Goal: Task Accomplishment & Management: Use online tool/utility

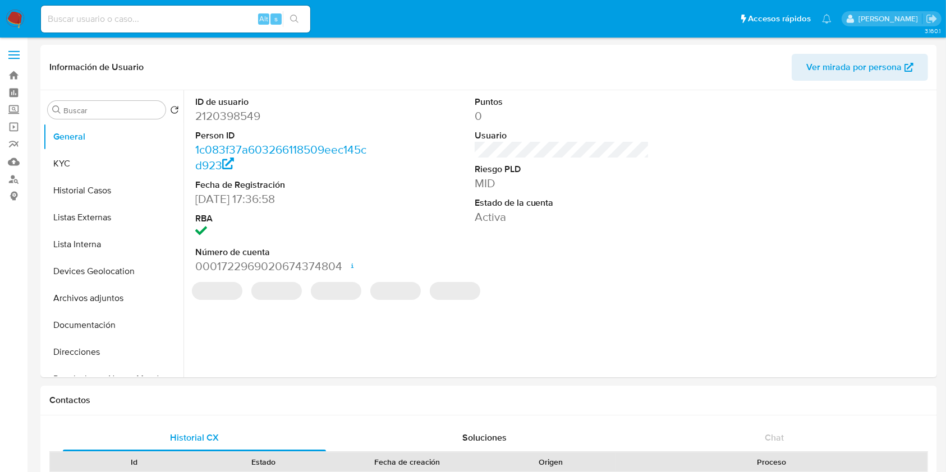
select select "10"
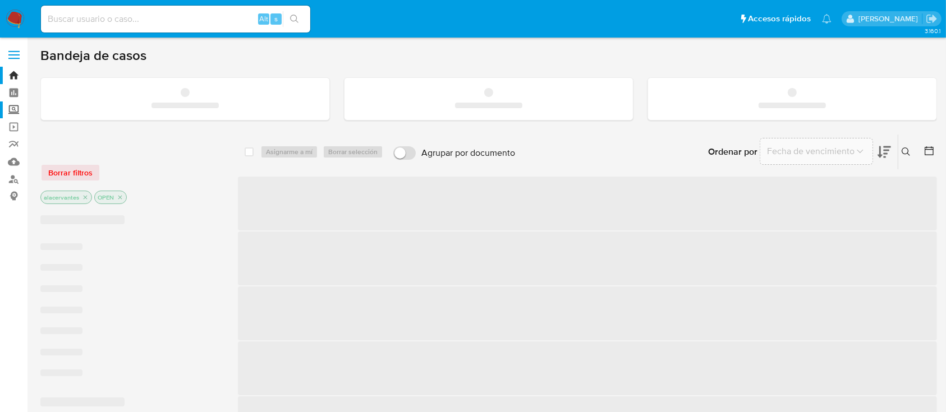
click at [20, 113] on label "Screening" at bounding box center [67, 110] width 134 height 17
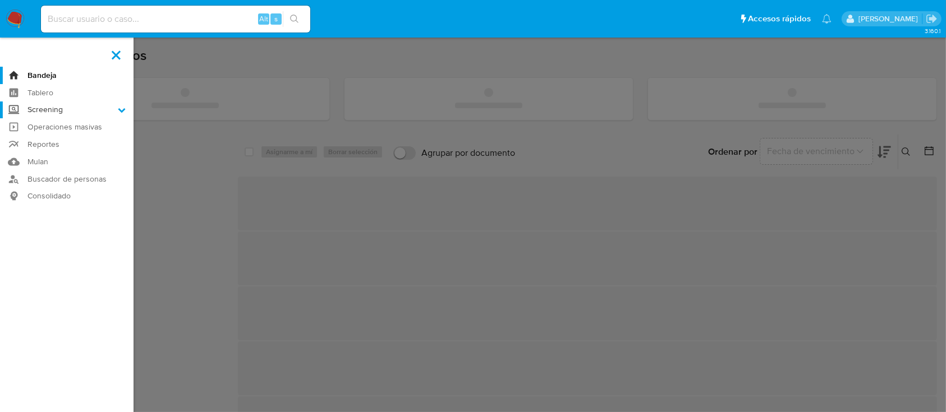
click at [0, 0] on input "Screening" at bounding box center [0, 0] width 0 height 0
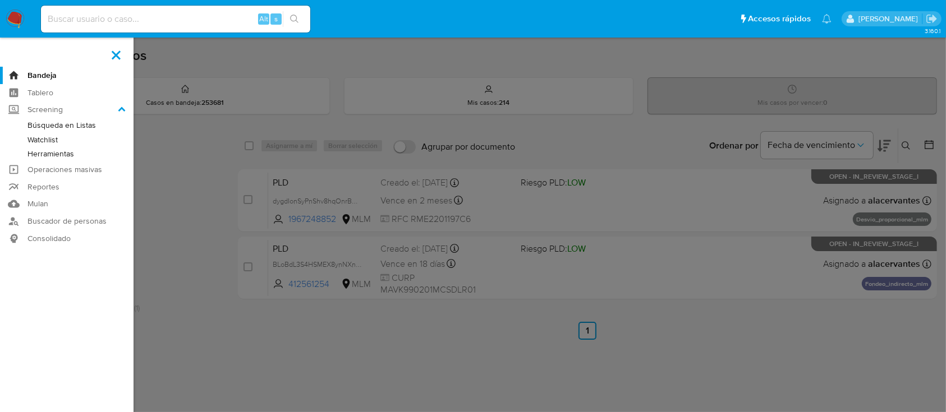
click at [62, 153] on link "Herramientas" at bounding box center [67, 154] width 134 height 14
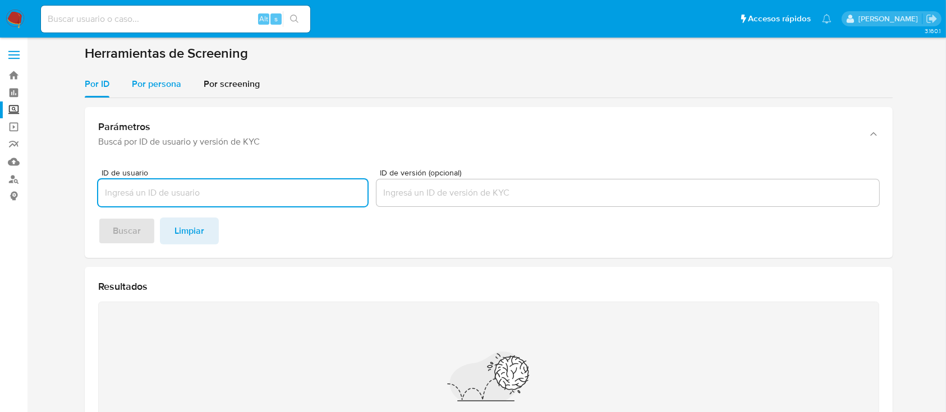
click at [157, 79] on span "Por persona" at bounding box center [156, 83] width 49 height 13
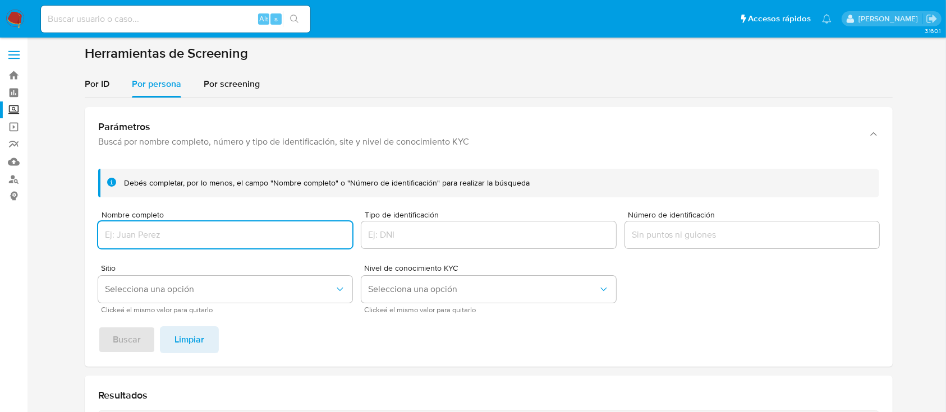
click at [209, 229] on input "Nombre completo" at bounding box center [225, 235] width 254 height 15
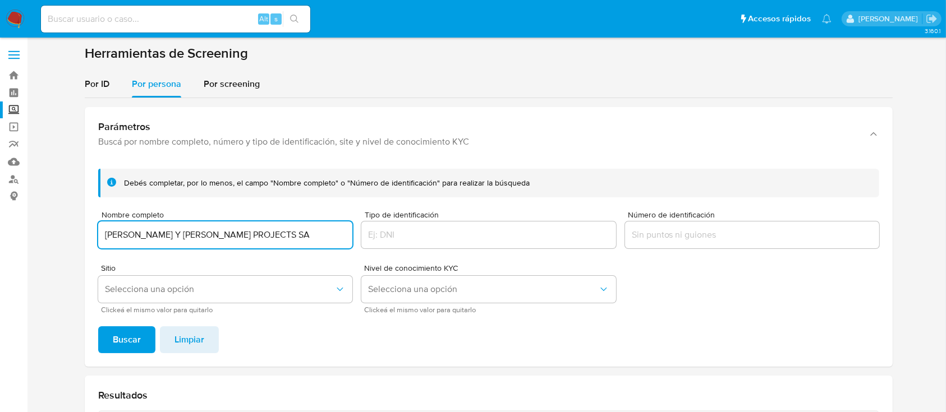
click at [121, 336] on span "Buscar" at bounding box center [127, 340] width 28 height 25
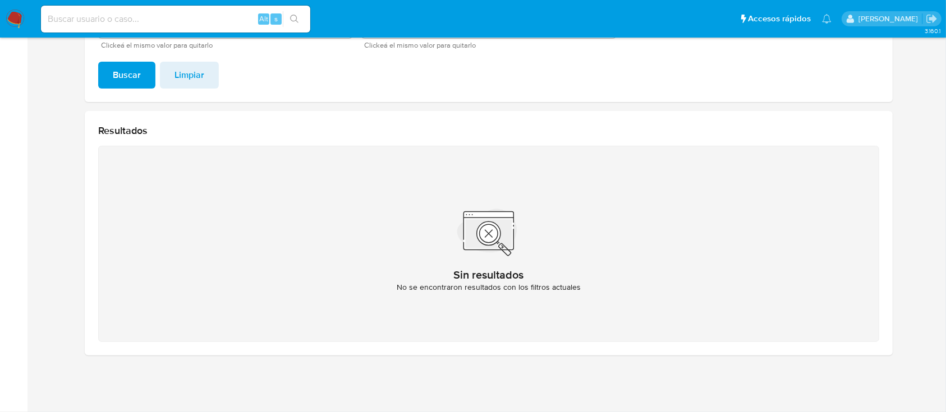
scroll to position [115, 0]
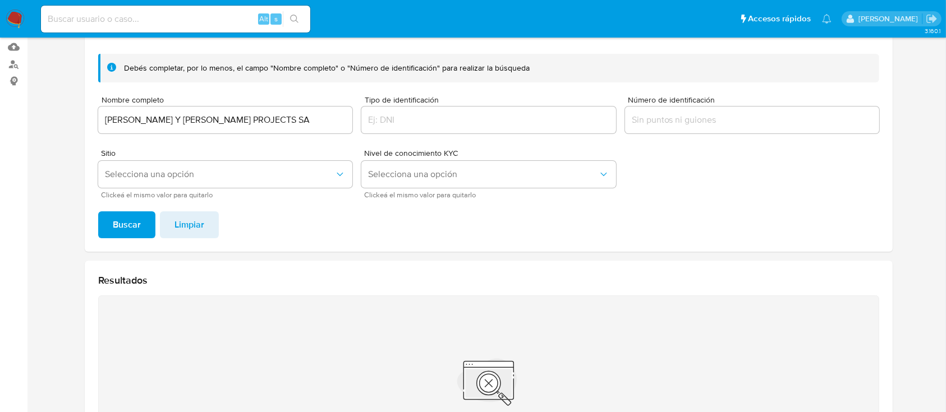
click at [304, 116] on input "[PERSON_NAME] Y [PERSON_NAME] PROJECTS SA" at bounding box center [225, 120] width 254 height 15
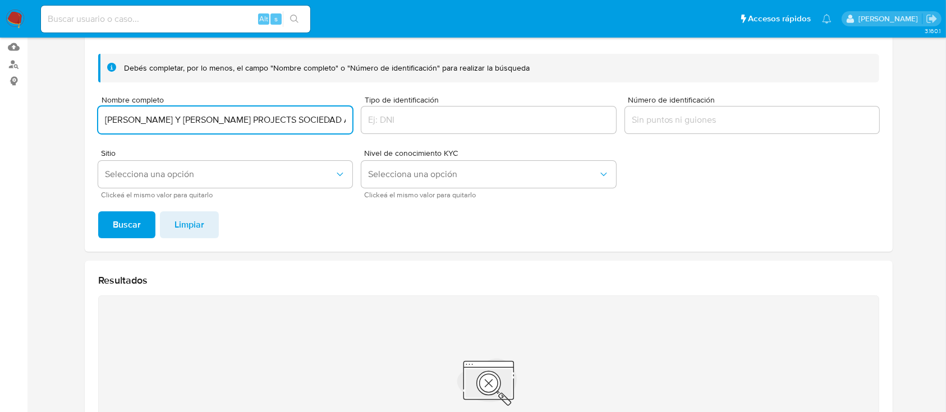
scroll to position [0, 3]
click at [98, 212] on button "Buscar" at bounding box center [126, 225] width 57 height 27
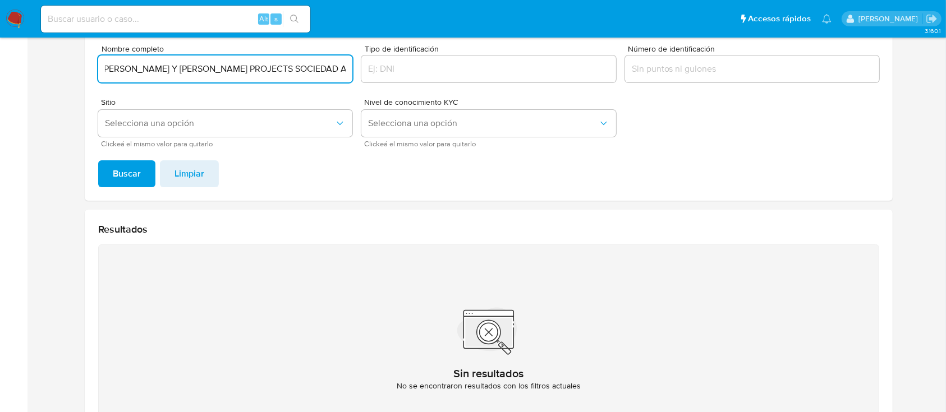
scroll to position [40, 0]
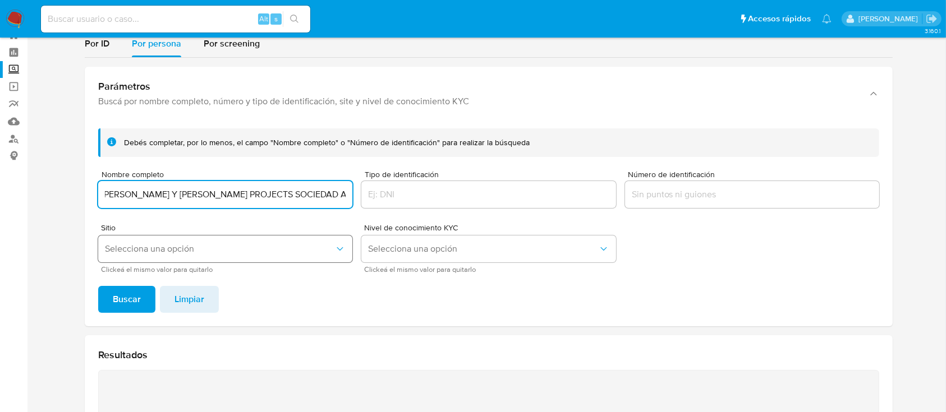
click at [143, 251] on span "Selecciona una opción" at bounding box center [219, 249] width 229 height 11
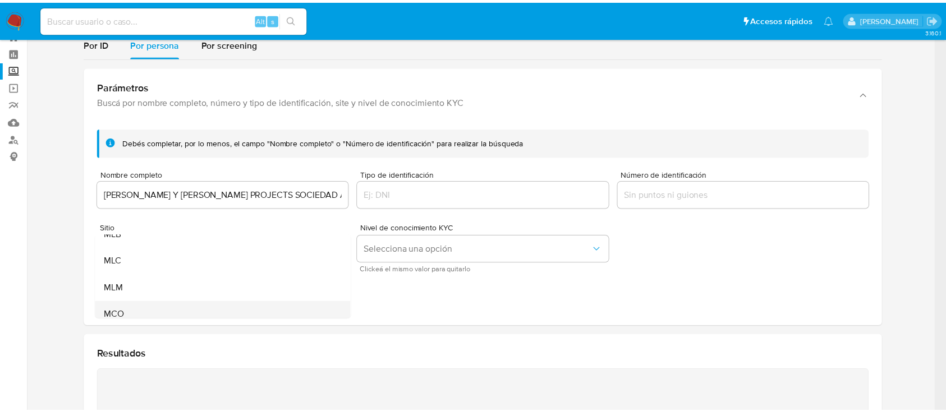
scroll to position [75, 0]
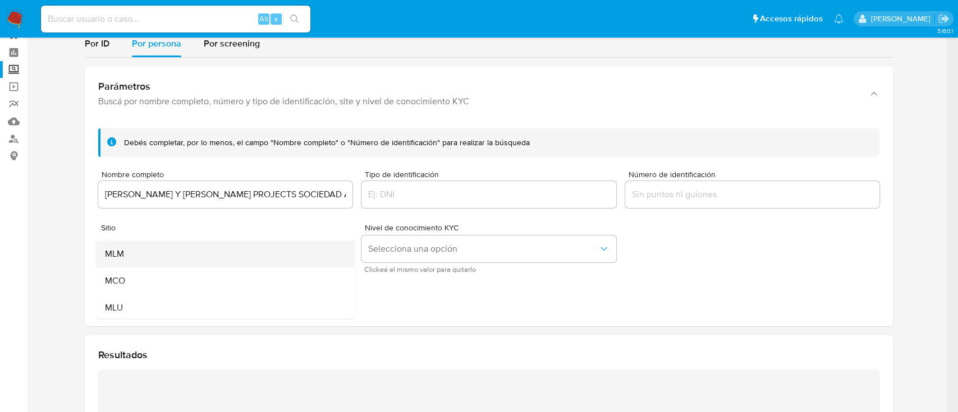
click at [143, 256] on div "MLM" at bounding box center [222, 254] width 234 height 27
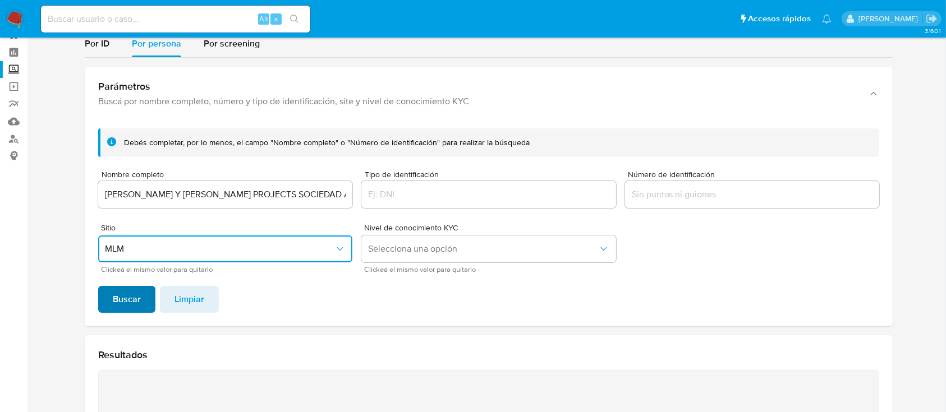
click at [125, 311] on span "Buscar" at bounding box center [127, 299] width 28 height 25
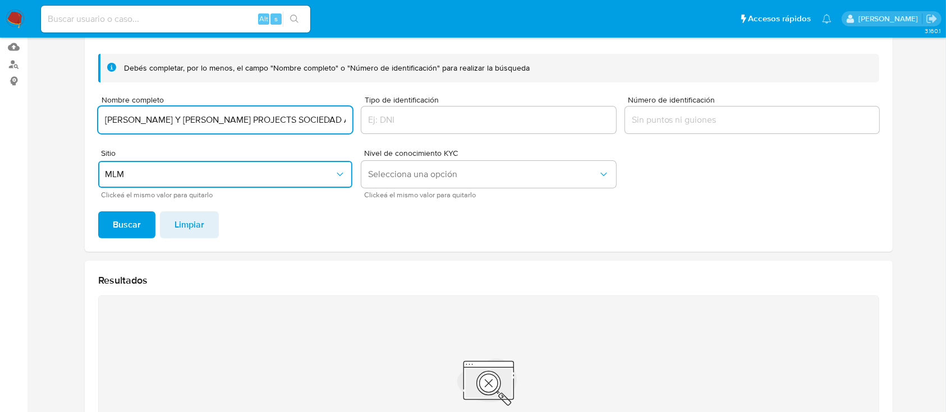
scroll to position [0, 3]
drag, startPoint x: 325, startPoint y: 119, endPoint x: 388, endPoint y: 119, distance: 62.8
click at [388, 119] on form "Debés completar, por lo menos, el campo "Nombre completo" o "Número de identifi…" at bounding box center [488, 126] width 781 height 144
click at [347, 111] on div "[PERSON_NAME] Y [PERSON_NAME] PROJECTS SOCIEDAD ANONIMA" at bounding box center [225, 120] width 254 height 27
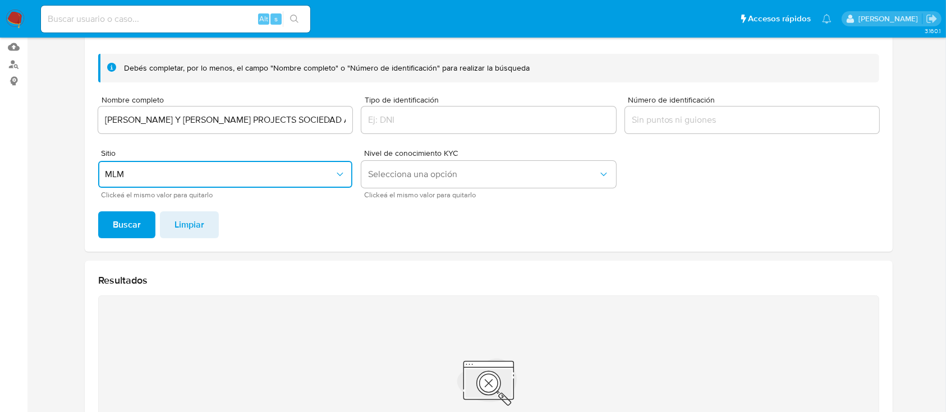
click at [349, 117] on input "[PERSON_NAME] Y [PERSON_NAME] PROJECTS SOCIEDAD ANONIMA" at bounding box center [225, 120] width 254 height 15
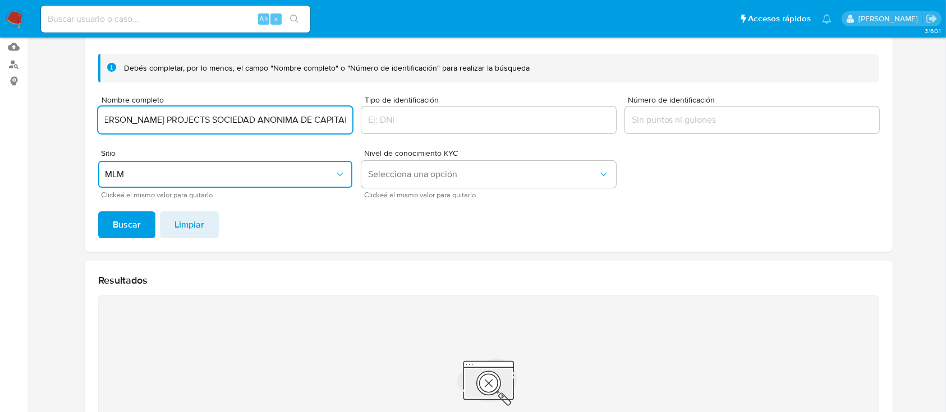
scroll to position [0, 96]
click at [151, 227] on button "Buscar" at bounding box center [126, 225] width 57 height 27
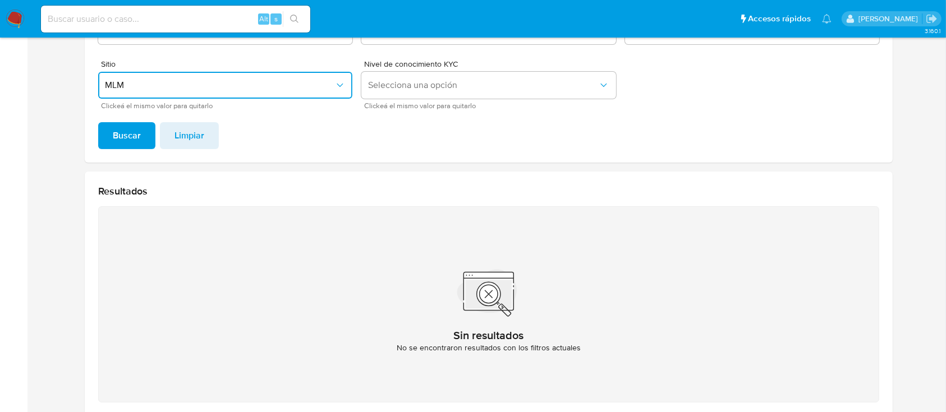
scroll to position [115, 0]
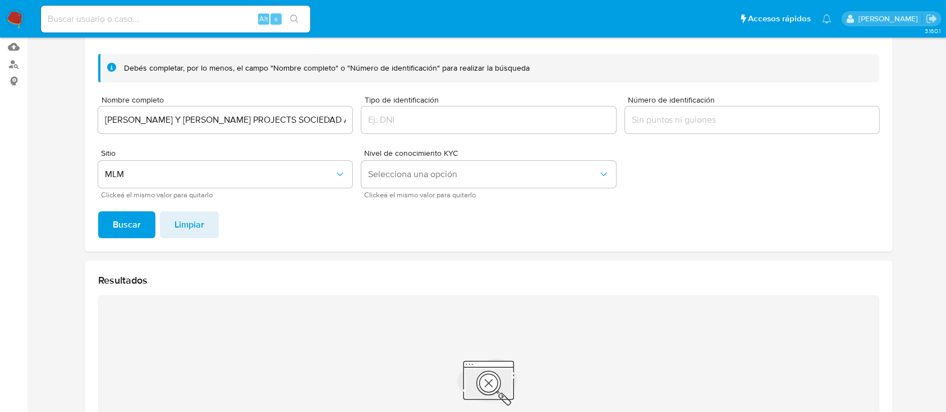
click at [175, 118] on input "[PERSON_NAME] Y [PERSON_NAME] PROJECTS SOCIEDAD ANONIMA DE CAPITAL VARIABLE" at bounding box center [225, 120] width 254 height 15
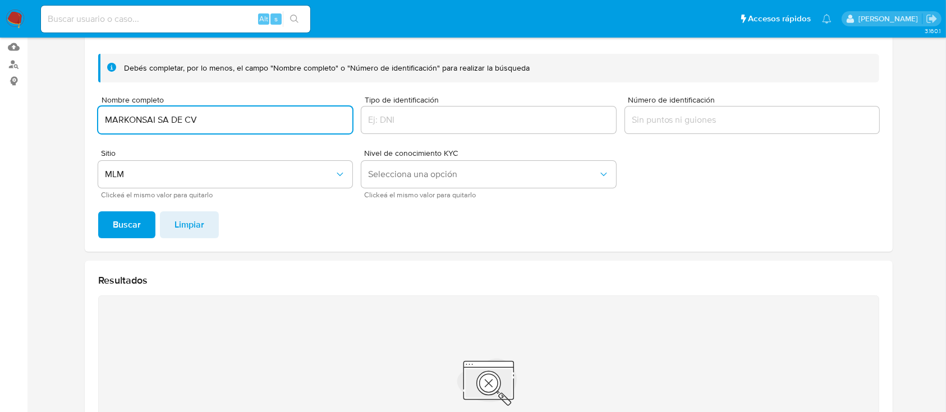
click at [224, 113] on input "MARKONSAI SA DE CV" at bounding box center [225, 120] width 254 height 15
type input "MARKONSAI SOCIEDAD ANONIMA DE CAPITAL VARIABLE"
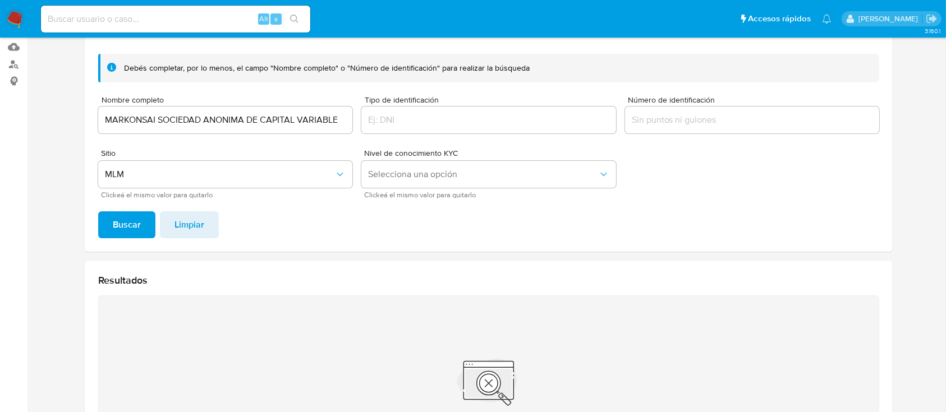
click at [124, 233] on span "Buscar" at bounding box center [127, 225] width 28 height 25
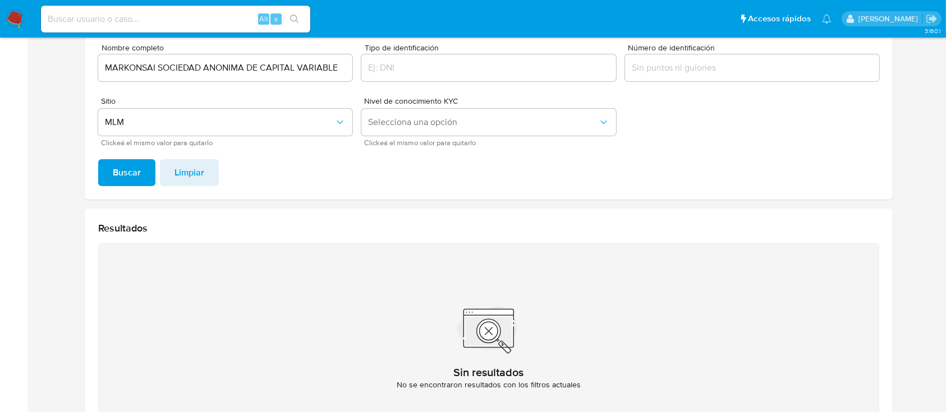
scroll to position [40, 0]
